Goal: Task Accomplishment & Management: Use online tool/utility

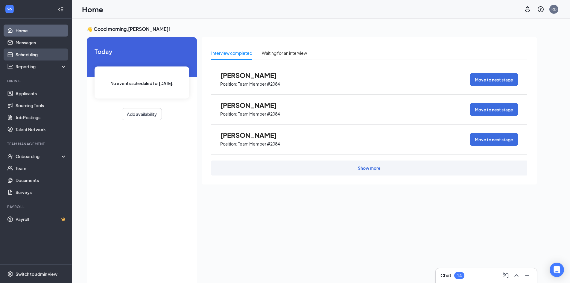
click at [44, 55] on link "Scheduling" at bounding box center [41, 54] width 51 height 12
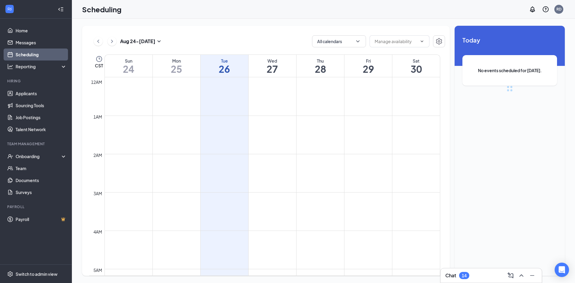
scroll to position [294, 0]
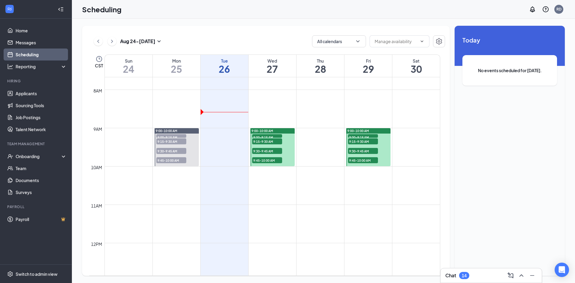
click at [269, 136] on span "9:00-9:15 AM" at bounding box center [267, 137] width 30 height 6
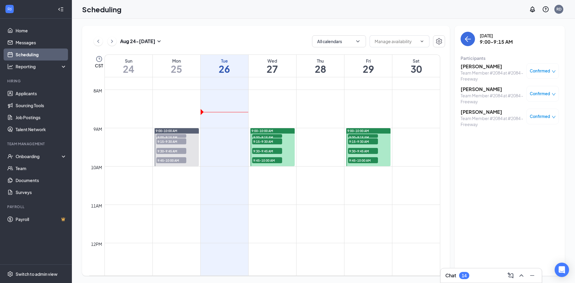
click at [272, 142] on span "9:15-9:30 AM" at bounding box center [267, 141] width 30 height 6
click at [274, 151] on span "9:30-9:45 AM" at bounding box center [267, 151] width 30 height 6
click at [268, 161] on span "9:45-10:00 AM" at bounding box center [267, 160] width 30 height 6
click at [266, 150] on span "9:30-9:45 AM" at bounding box center [267, 151] width 30 height 6
click at [267, 142] on span "9:15-9:30 AM" at bounding box center [267, 141] width 30 height 6
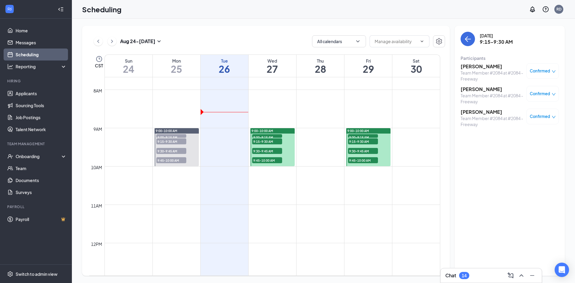
click at [266, 134] on span "9:00-9:15 AM" at bounding box center [267, 137] width 30 height 6
